Goal: Transaction & Acquisition: Book appointment/travel/reservation

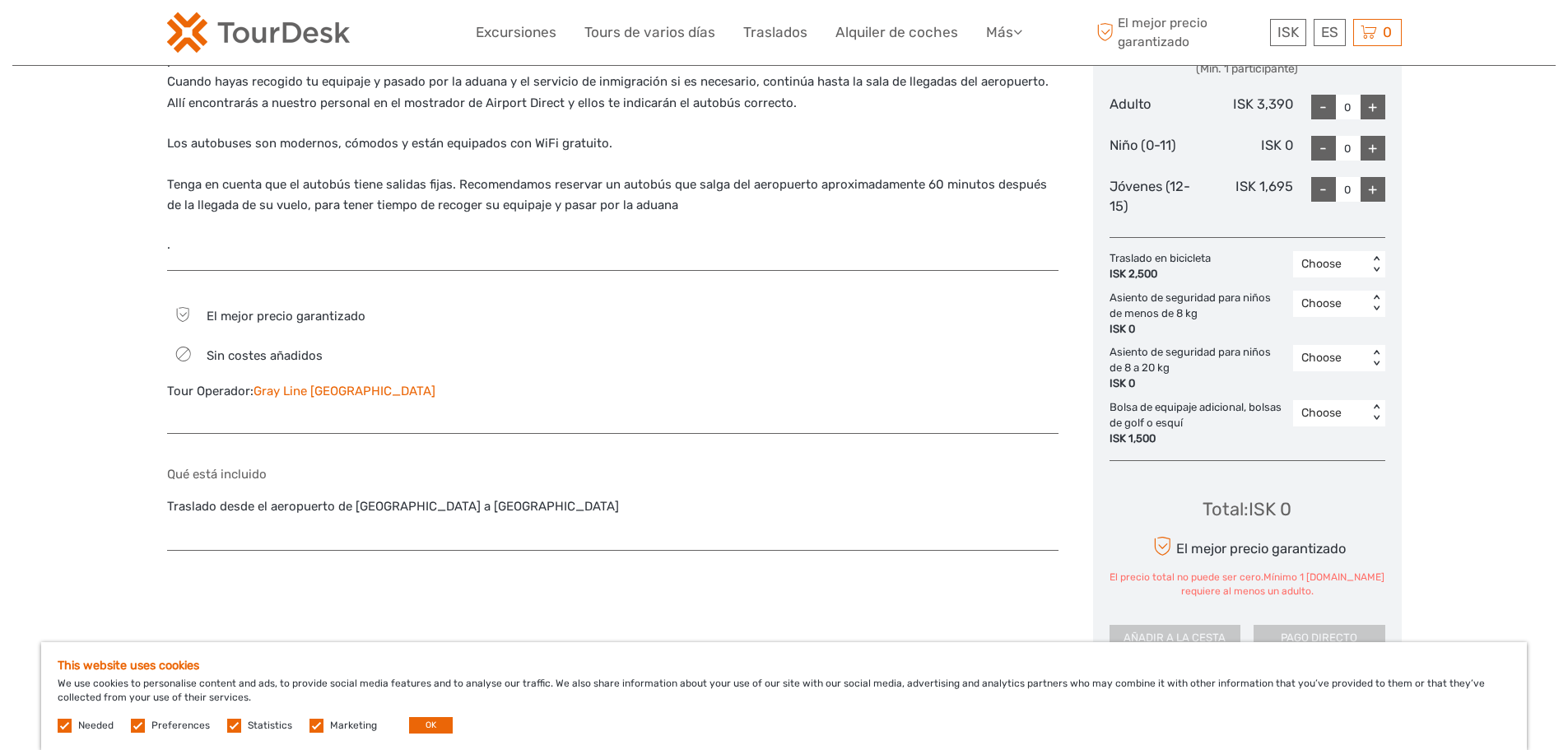
scroll to position [823, 0]
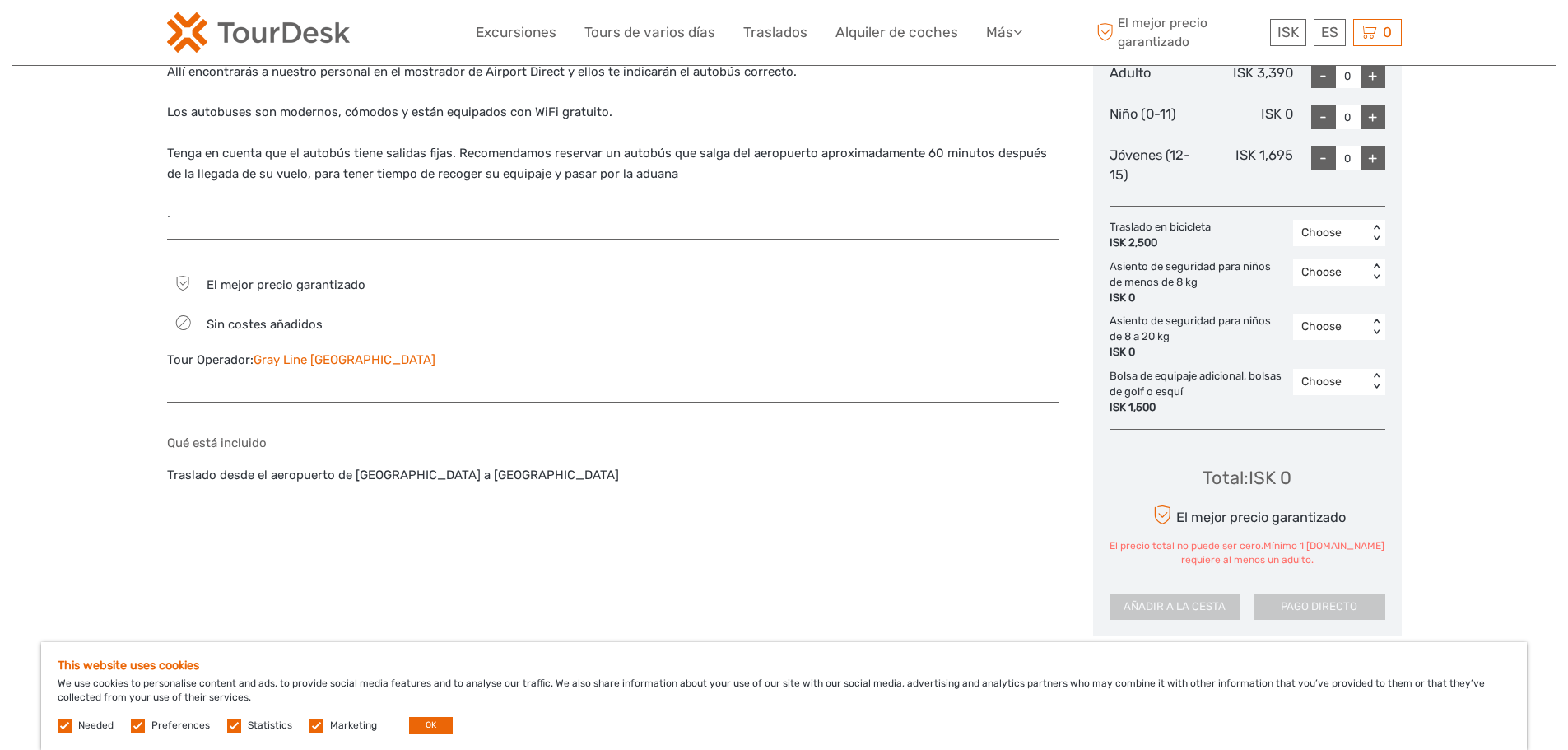
click at [329, 360] on link "Gray Line [GEOGRAPHIC_DATA]" at bounding box center [344, 359] width 182 height 15
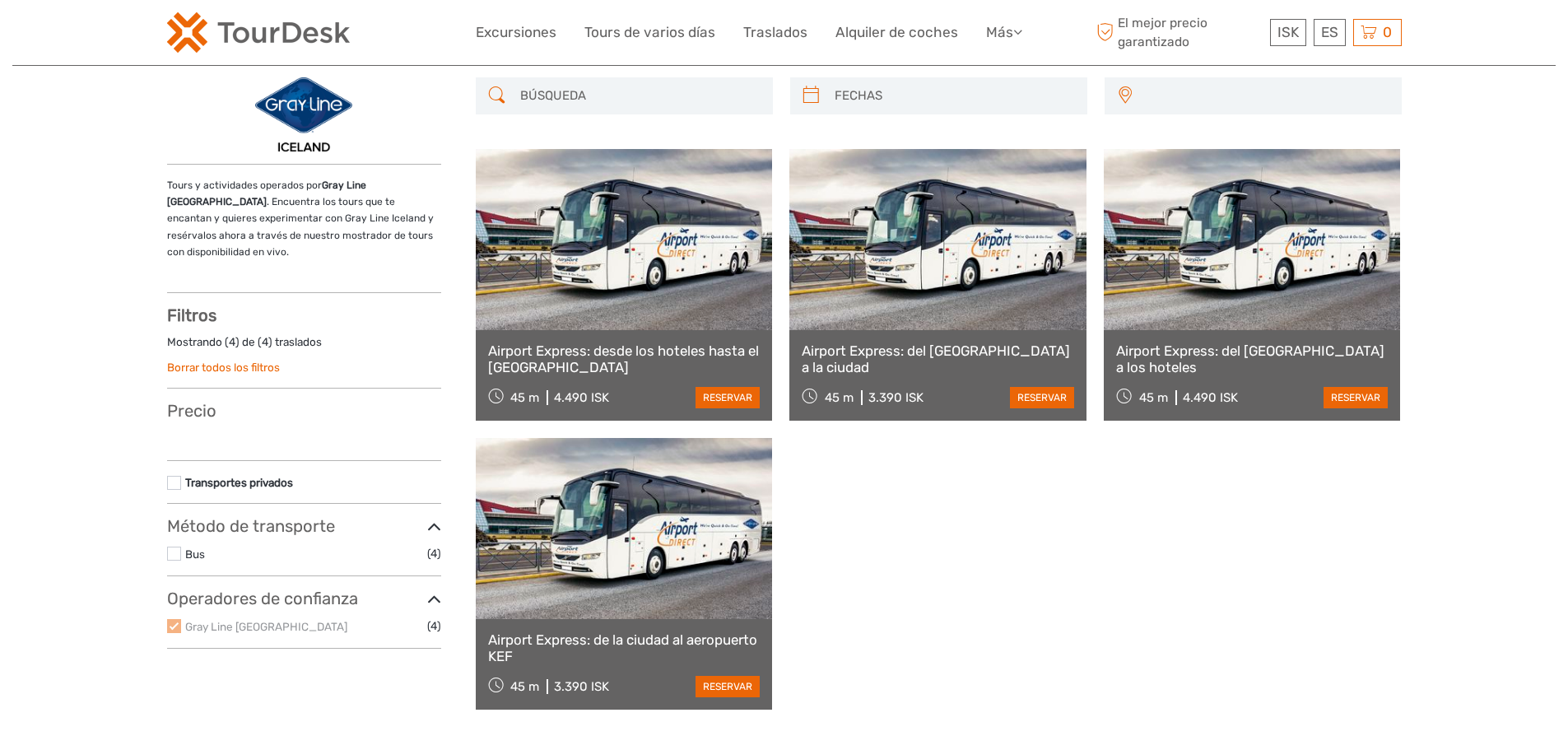
scroll to position [165, 0]
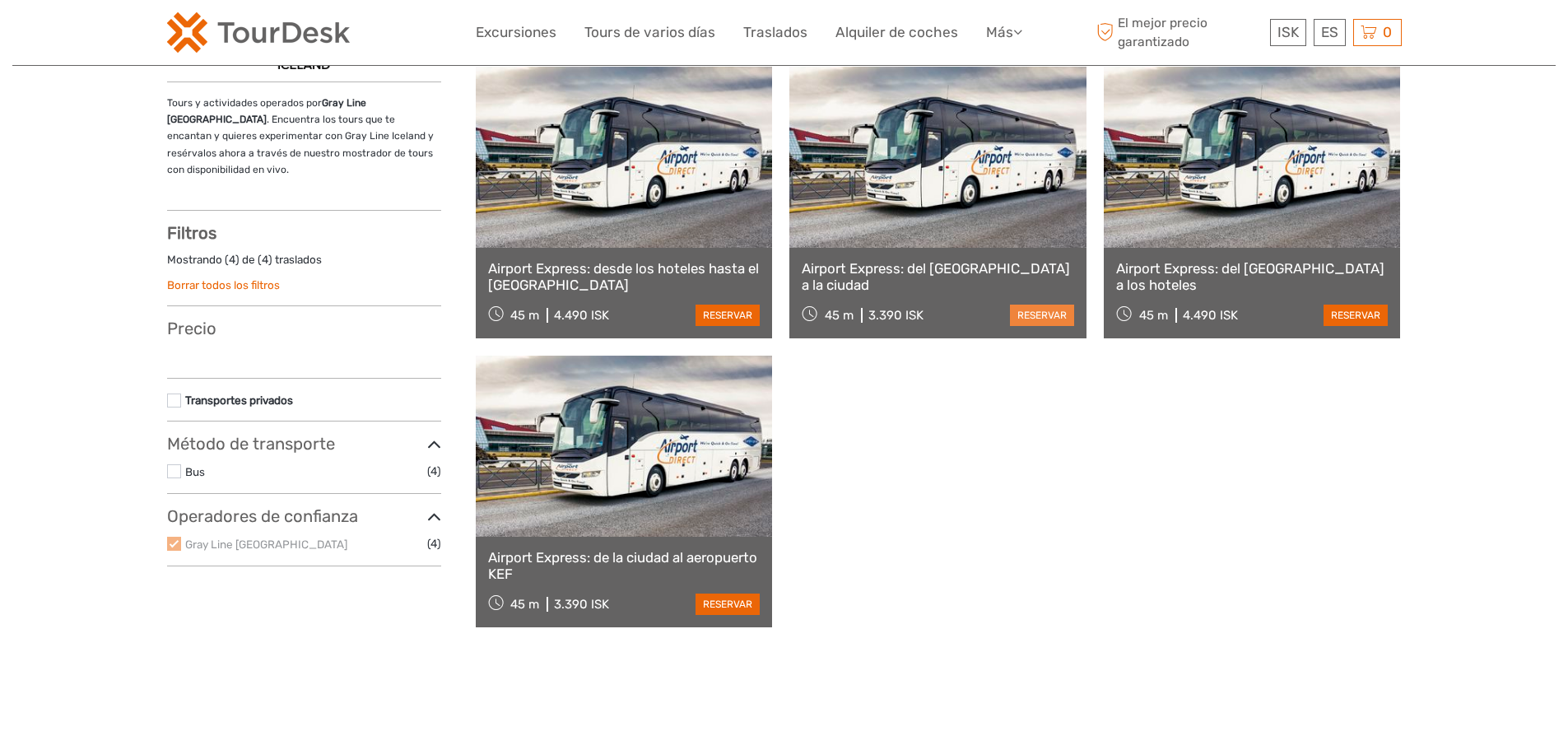
click at [1037, 313] on link "reservar" at bounding box center [1042, 315] width 64 height 22
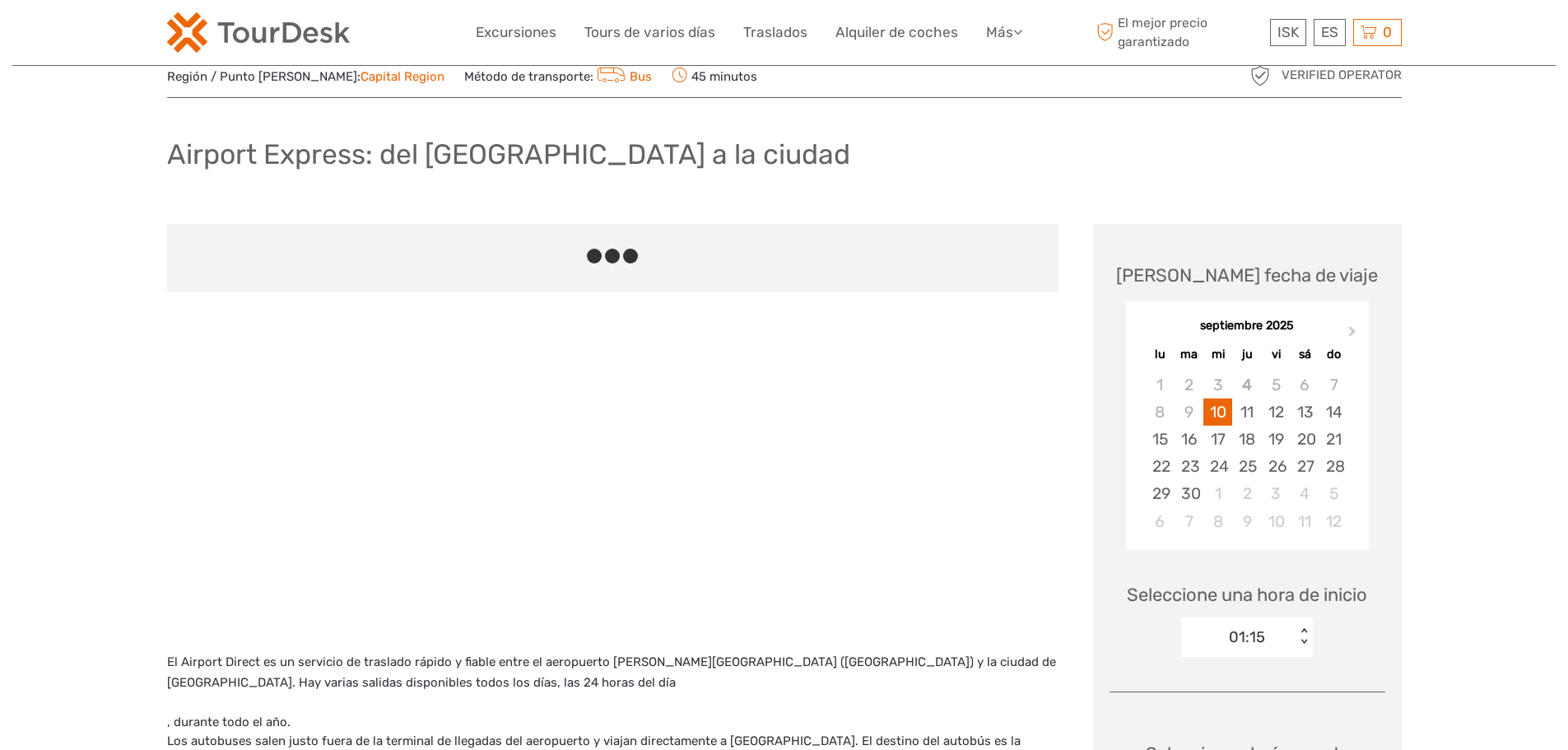
scroll to position [82, 0]
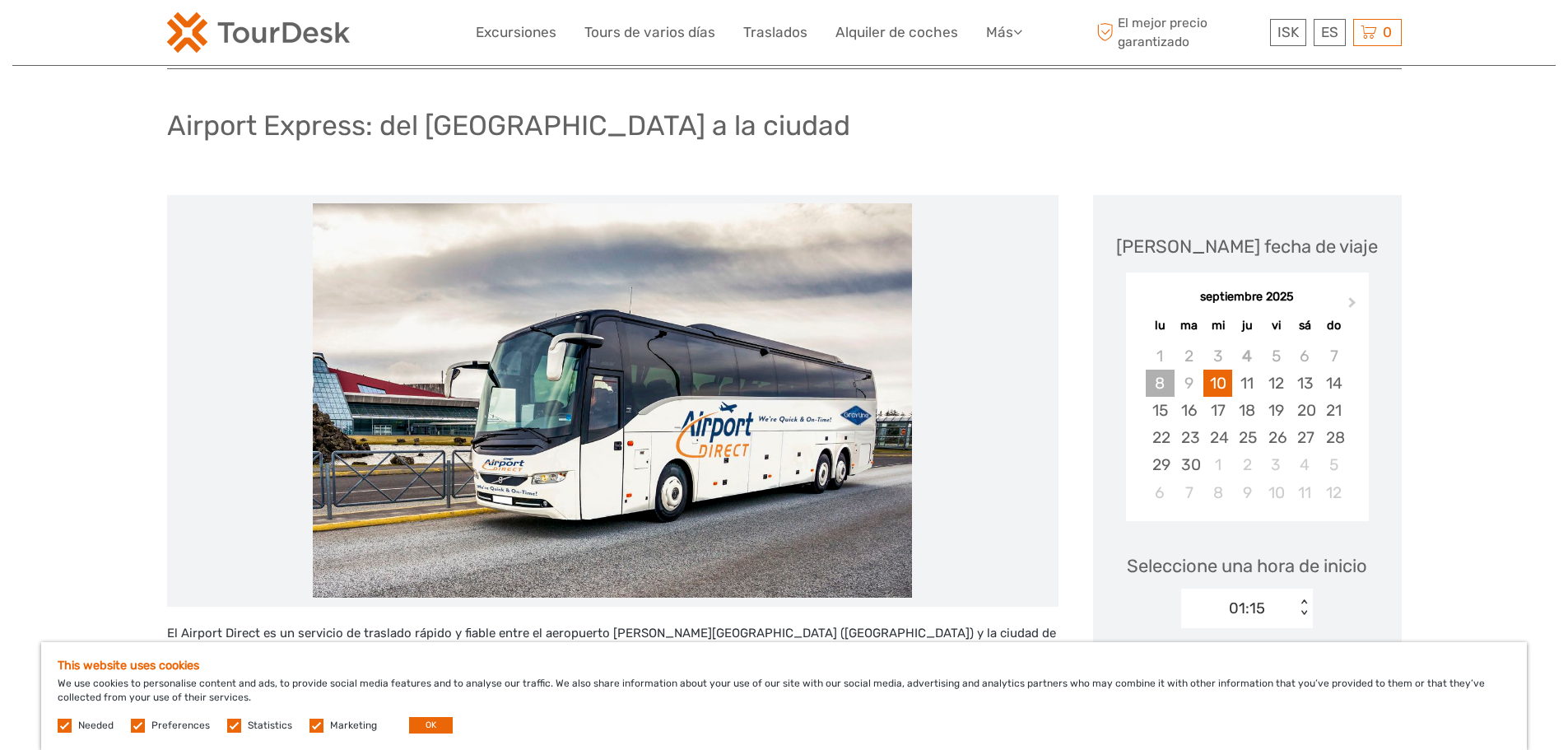
click at [1159, 389] on div "8" at bounding box center [1159, 382] width 28 height 27
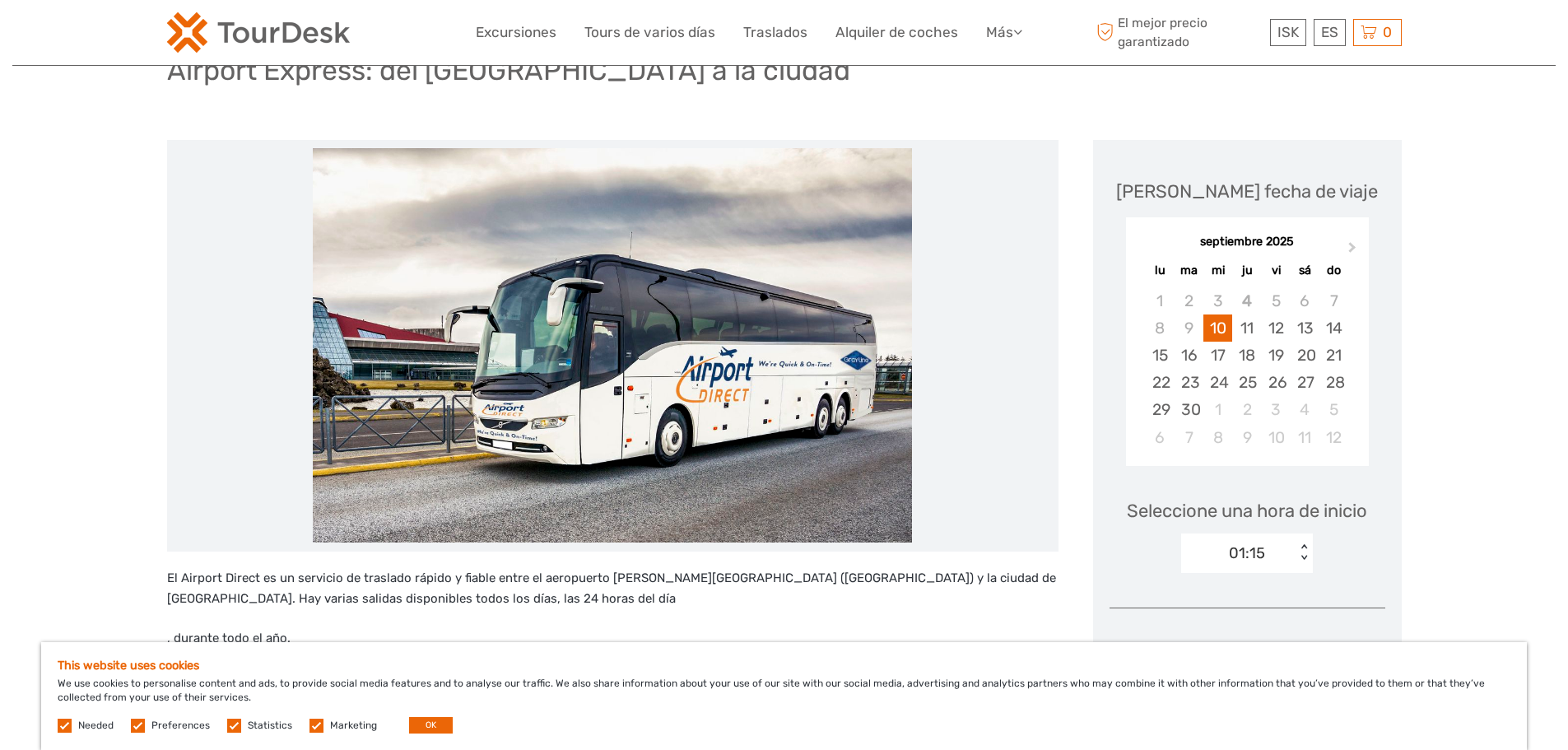
scroll to position [165, 0]
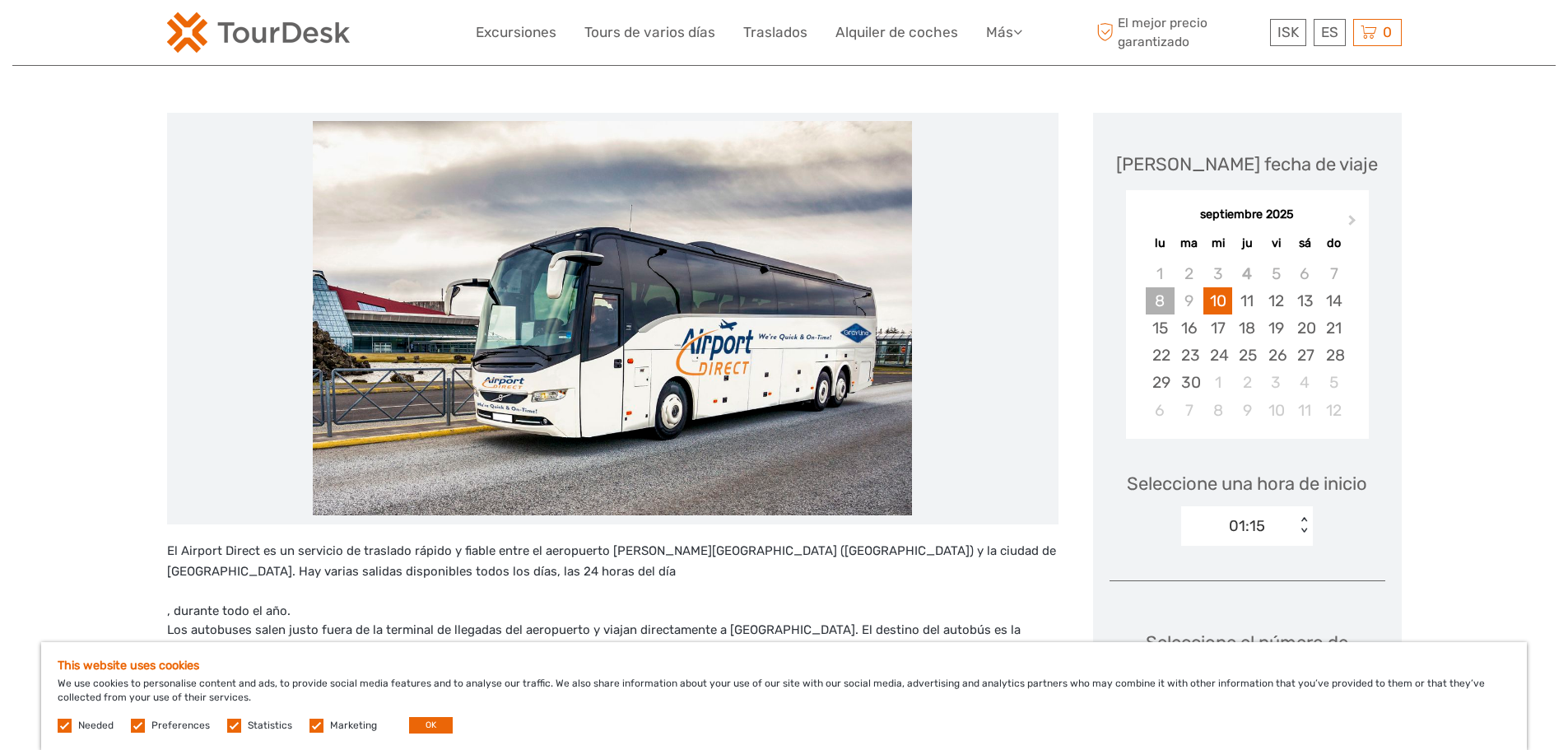
click at [1157, 301] on div "8" at bounding box center [1159, 300] width 28 height 27
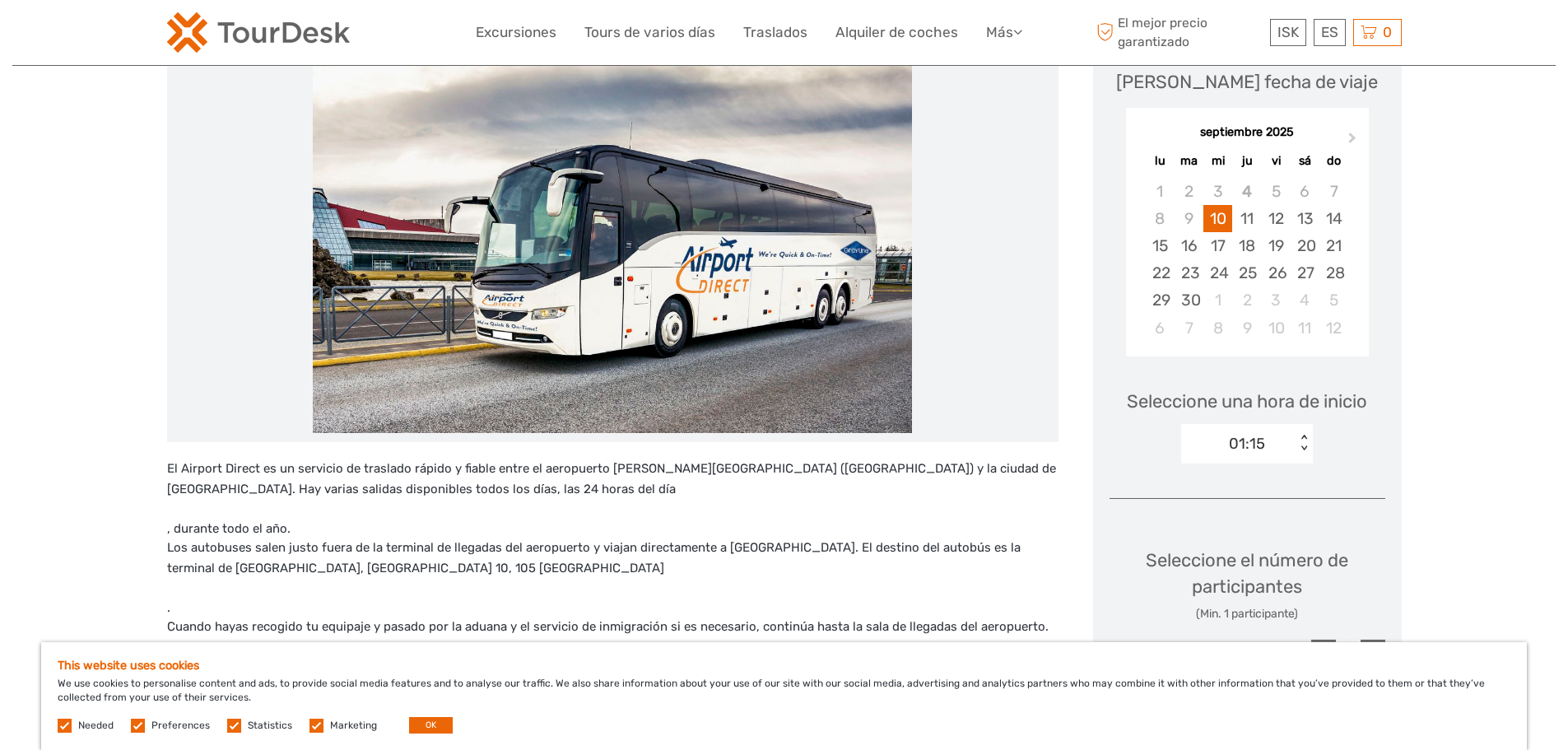
scroll to position [0, 0]
